Goal: Task Accomplishment & Management: Manage account settings

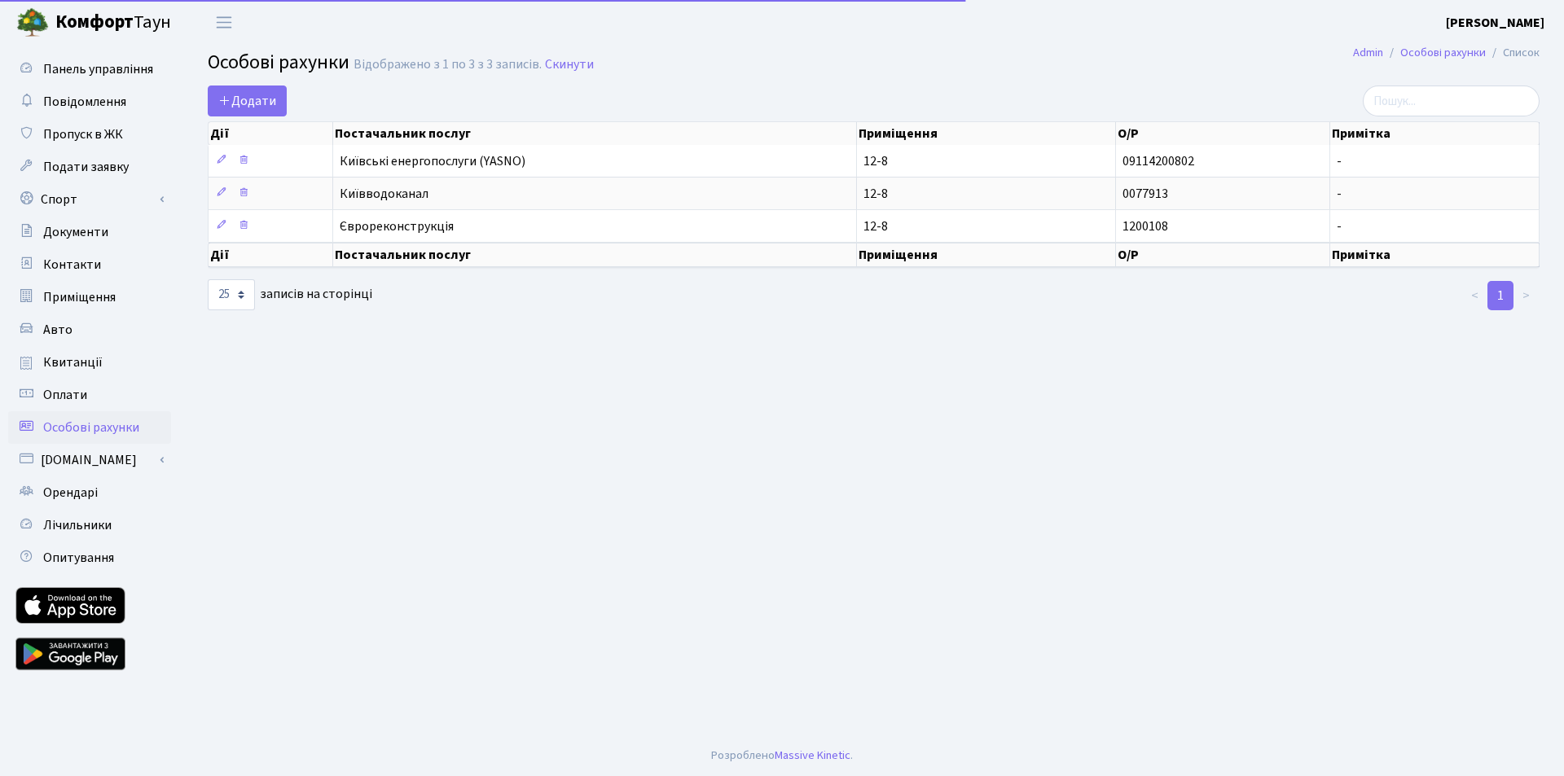
select select "25"
click at [90, 427] on span "Особові рахунки" at bounding box center [91, 428] width 96 height 18
select select "25"
click at [90, 362] on span "Квитанції" at bounding box center [72, 363] width 59 height 18
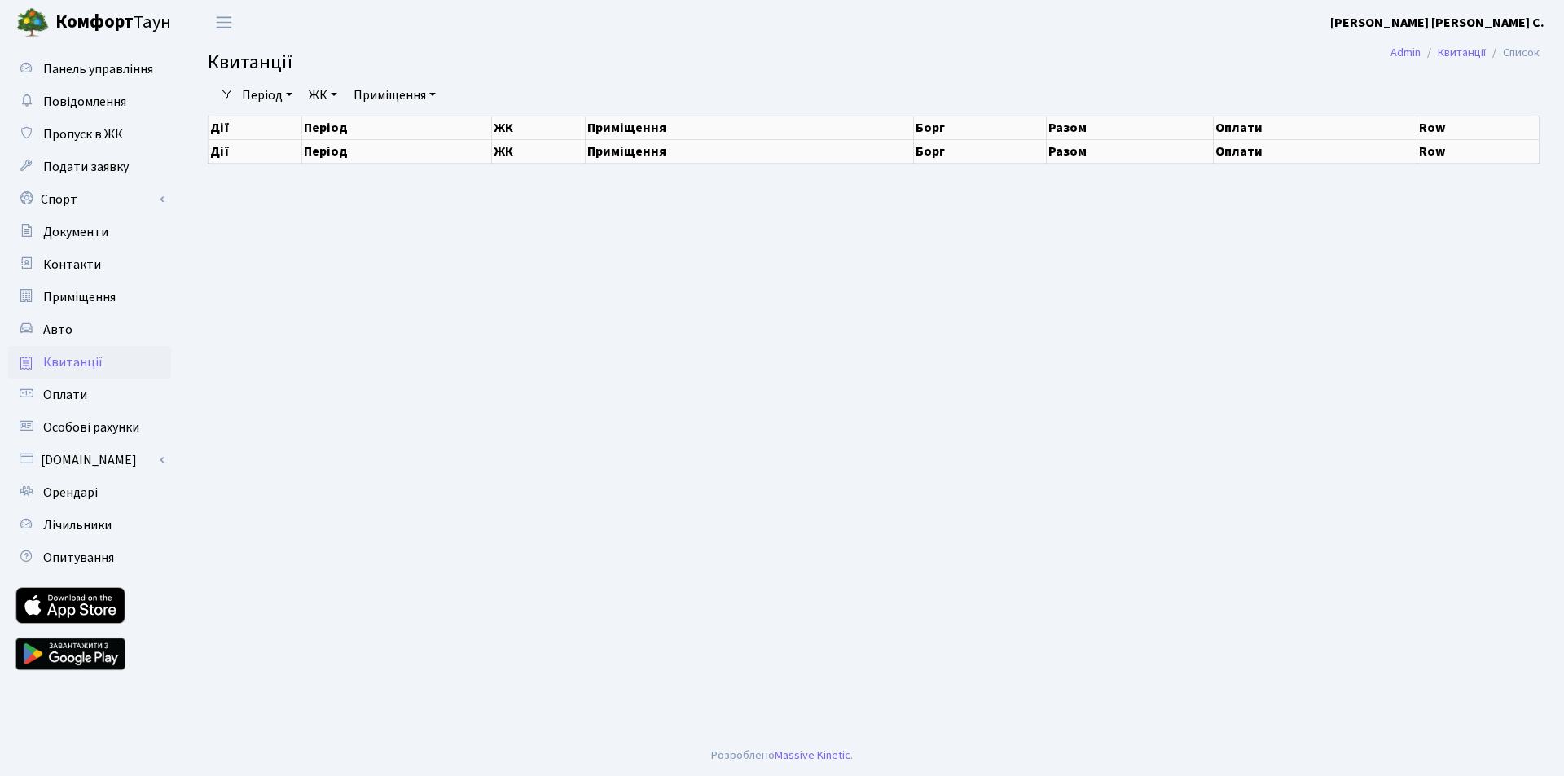
select select "25"
